Goal: Find specific page/section

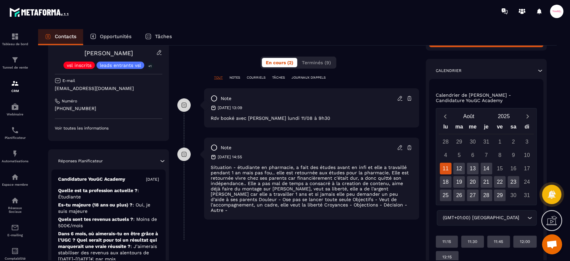
scroll to position [161, 0]
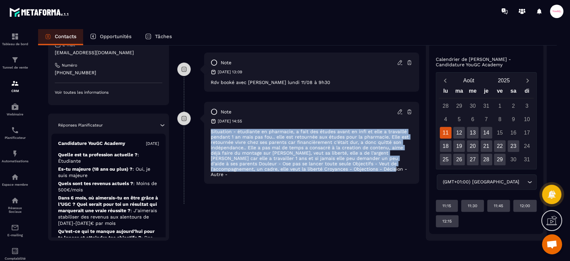
drag, startPoint x: 351, startPoint y: 170, endPoint x: 211, endPoint y: 134, distance: 144.1
click at [211, 134] on p "Situation - étudiante en pharmacie, a fait des études avant en infi et elle a t…" at bounding box center [312, 153] width 202 height 48
copy p "Situation - étudiante en pharmacie, a fait des études avant en infi et elle a t…"
click at [336, 218] on div "**********" at bounding box center [298, 76] width 242 height 327
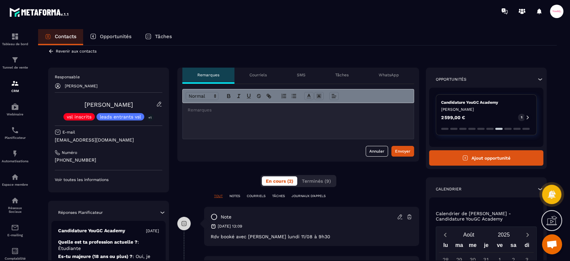
scroll to position [0, 0]
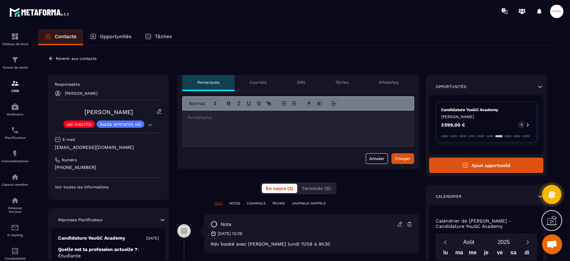
click at [48, 57] on icon at bounding box center [51, 58] width 6 height 6
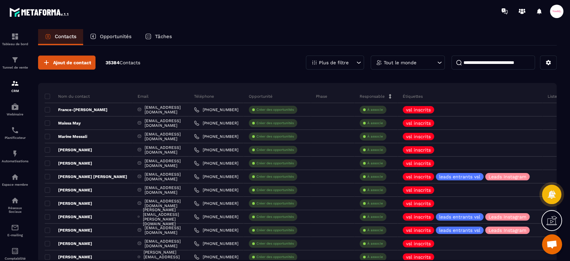
click at [483, 60] on input at bounding box center [494, 62] width 84 height 14
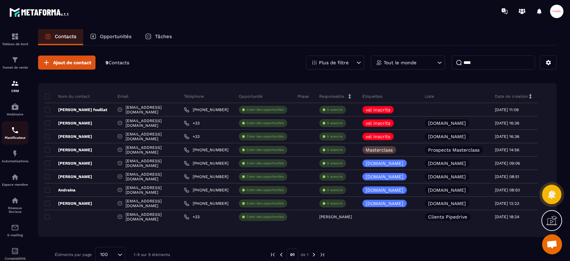
type input "****"
click at [557, 10] on span at bounding box center [556, 11] width 13 height 13
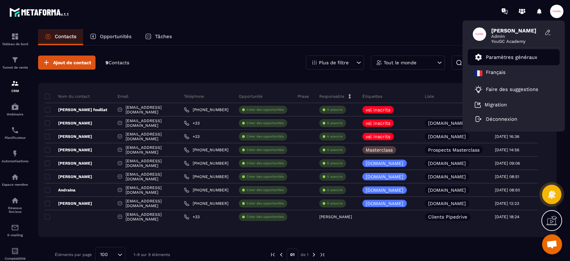
click at [524, 55] on p "Paramètres généraux" at bounding box center [511, 57] width 51 height 6
click at [491, 58] on p "Paramètres généraux" at bounding box center [511, 57] width 51 height 6
click at [514, 57] on p "Paramètres généraux" at bounding box center [511, 57] width 51 height 6
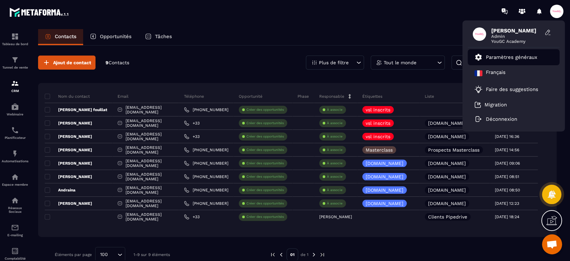
click at [514, 57] on p "Paramètres généraux" at bounding box center [511, 57] width 51 height 6
